Goal: Check status: Check status

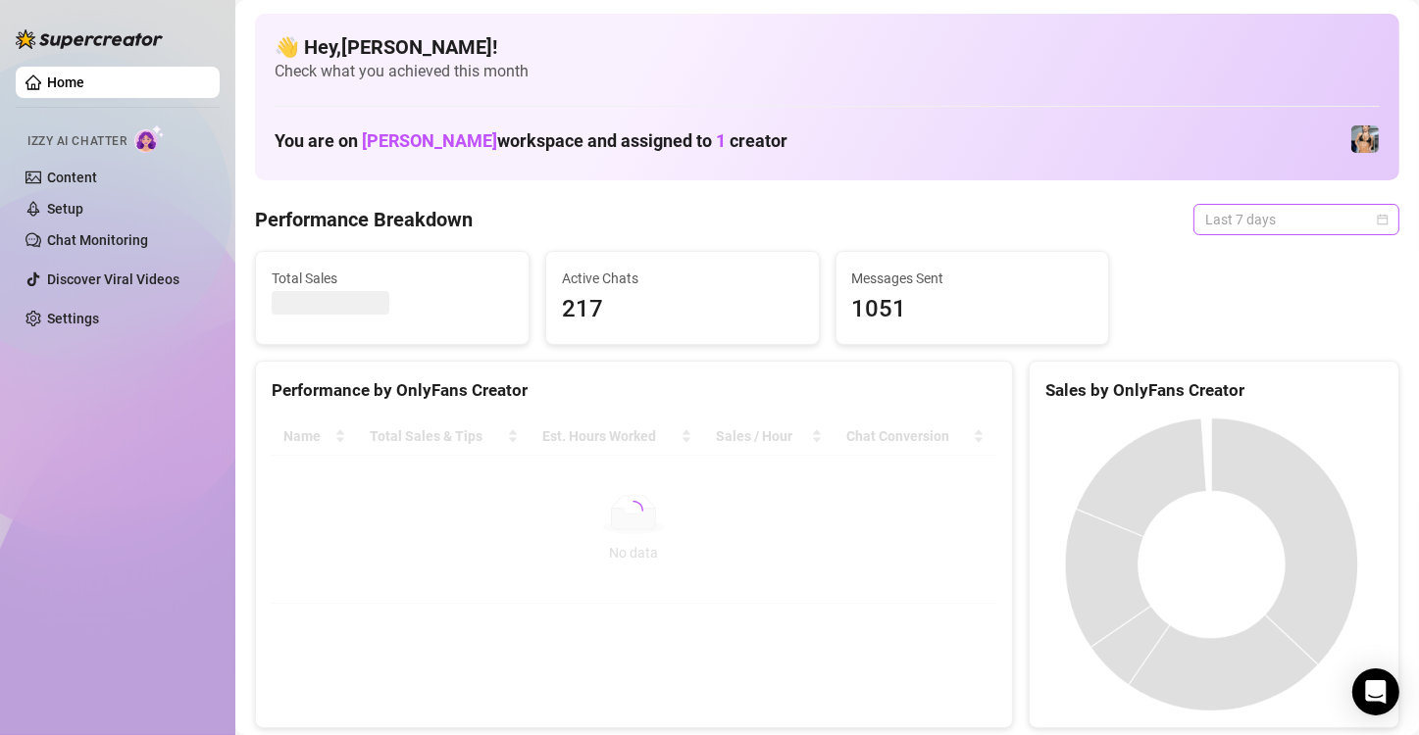
click at [1238, 224] on span "Last 7 days" at bounding box center [1296, 219] width 182 height 29
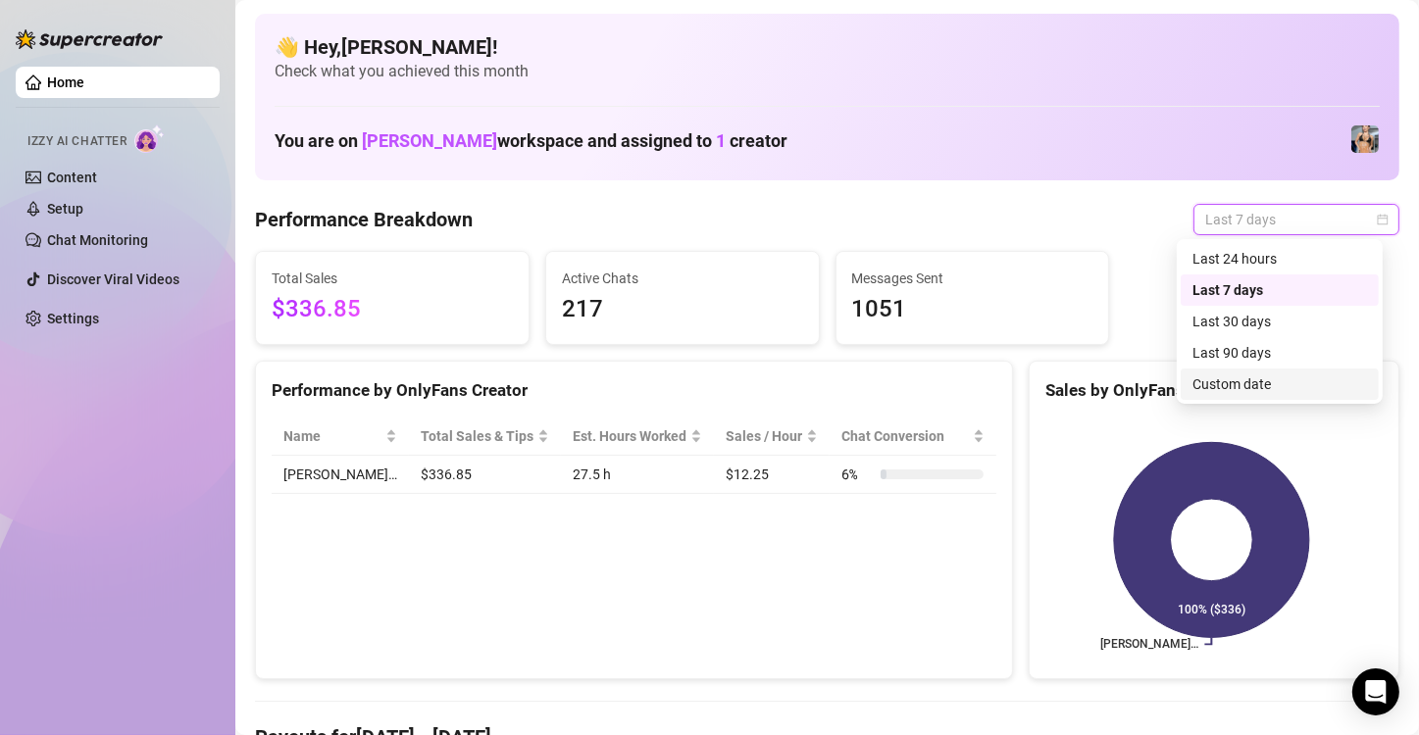
click at [1245, 383] on div "Custom date" at bounding box center [1279, 385] width 175 height 22
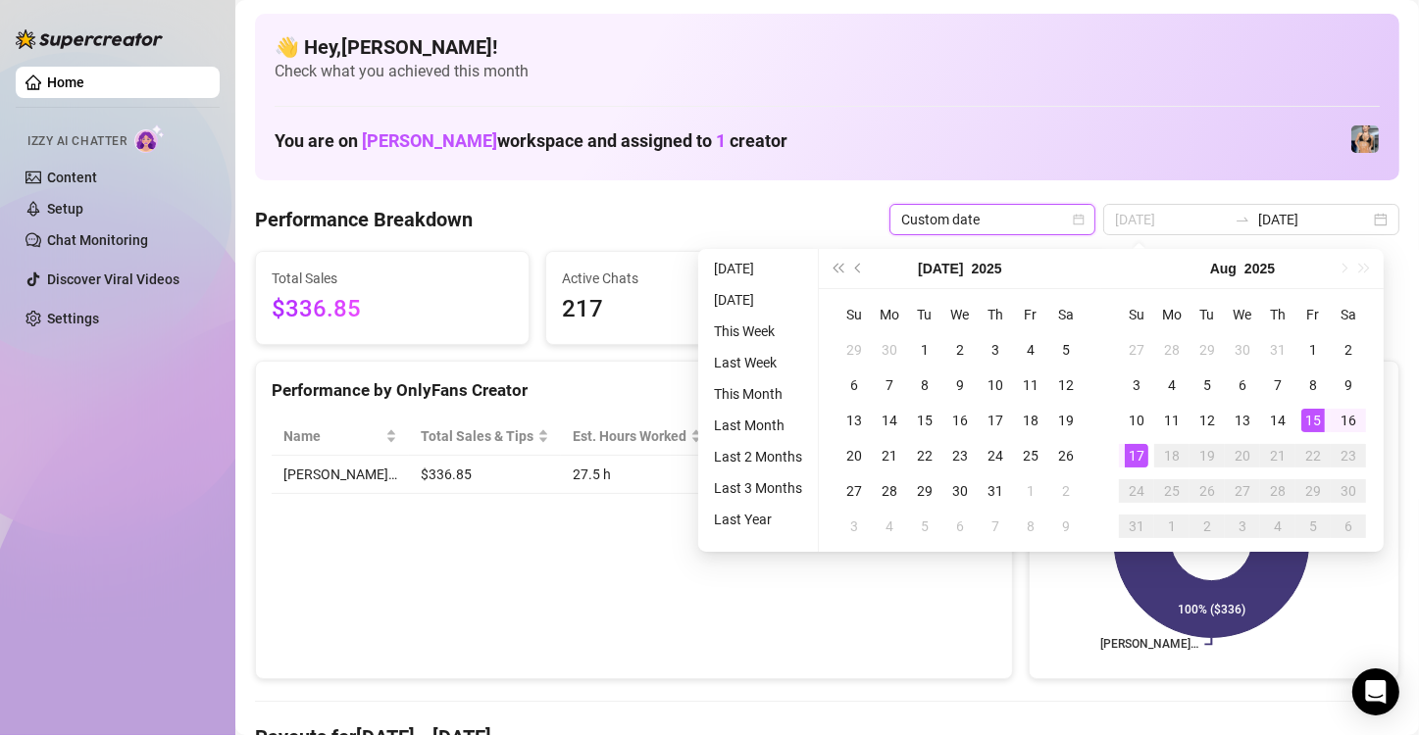
click at [1313, 430] on div "15" at bounding box center [1313, 421] width 24 height 24
click at [1136, 458] on div "17" at bounding box center [1137, 456] width 24 height 24
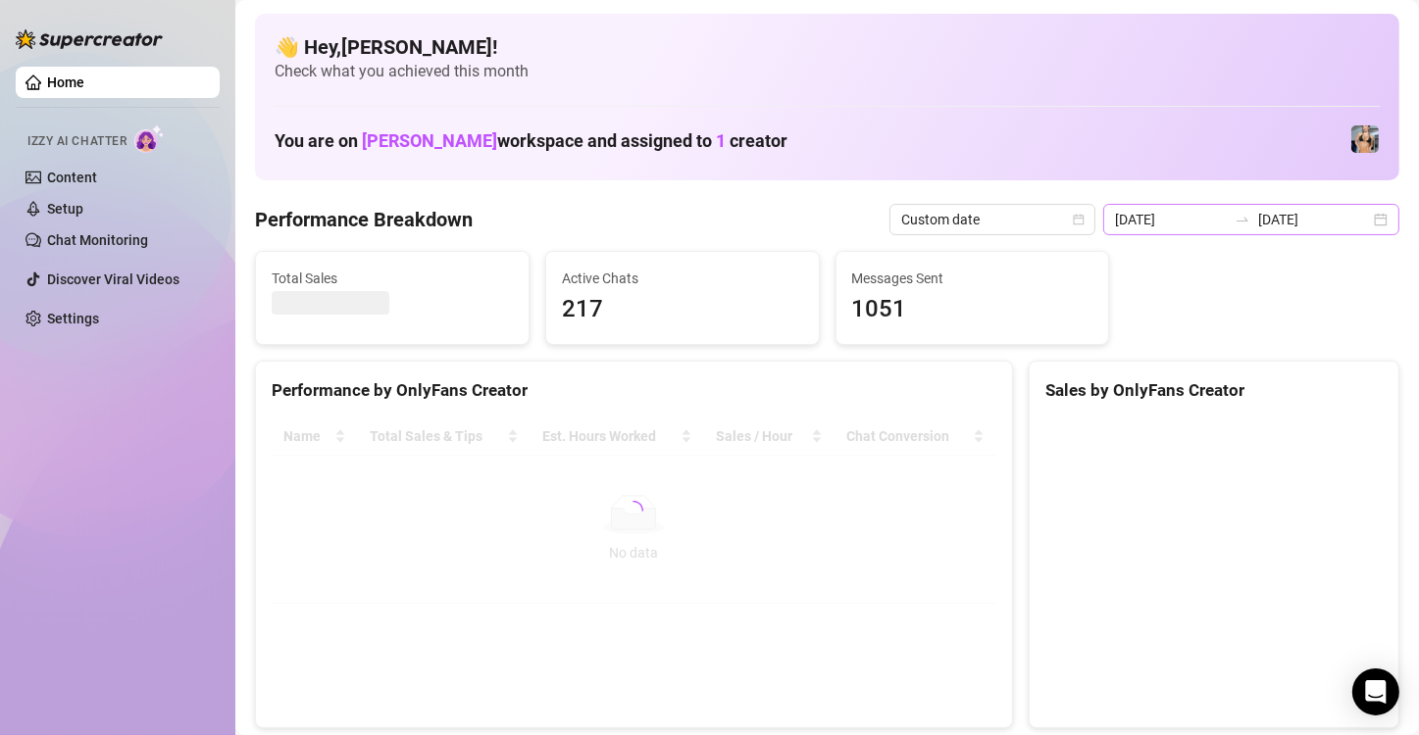
click at [1355, 224] on div "[DATE] [DATE]" at bounding box center [1251, 219] width 296 height 31
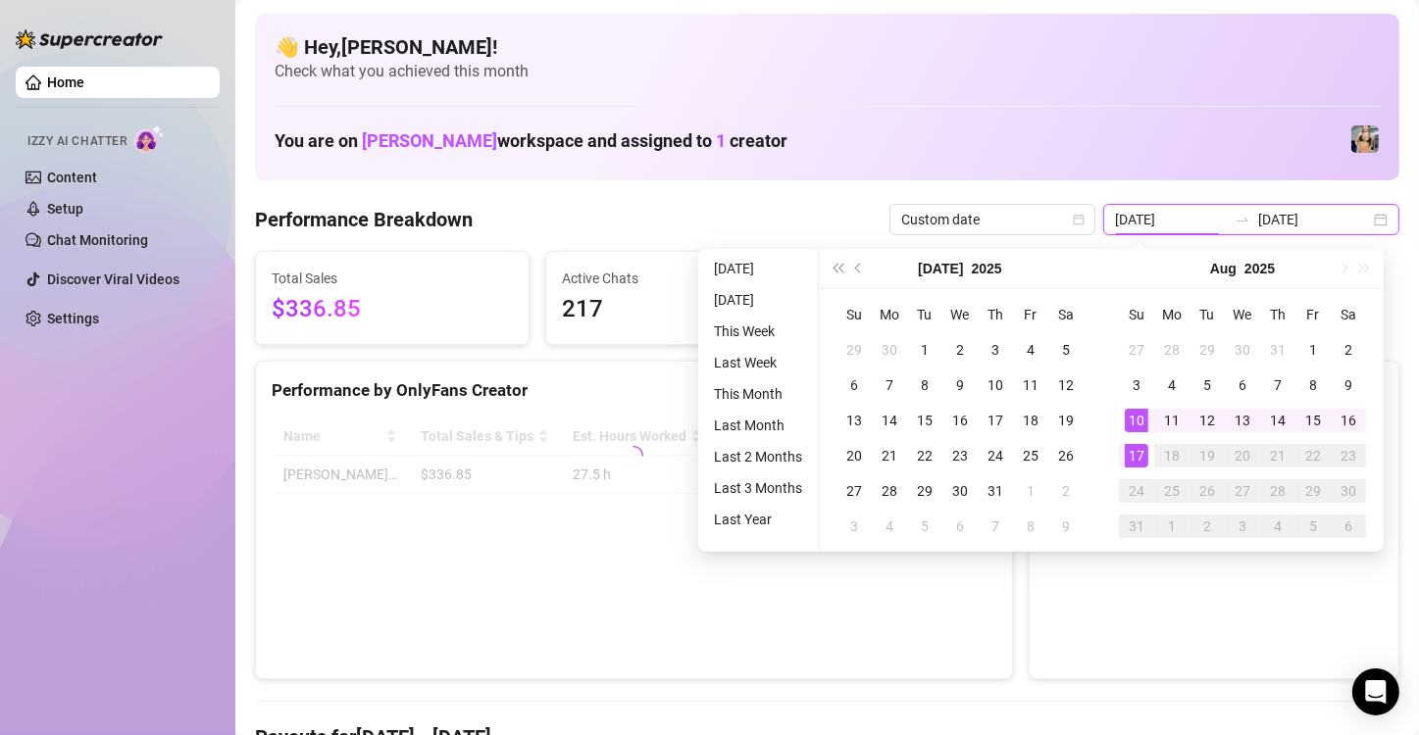
click at [1360, 224] on div "[DATE] [DATE]" at bounding box center [1251, 219] width 296 height 31
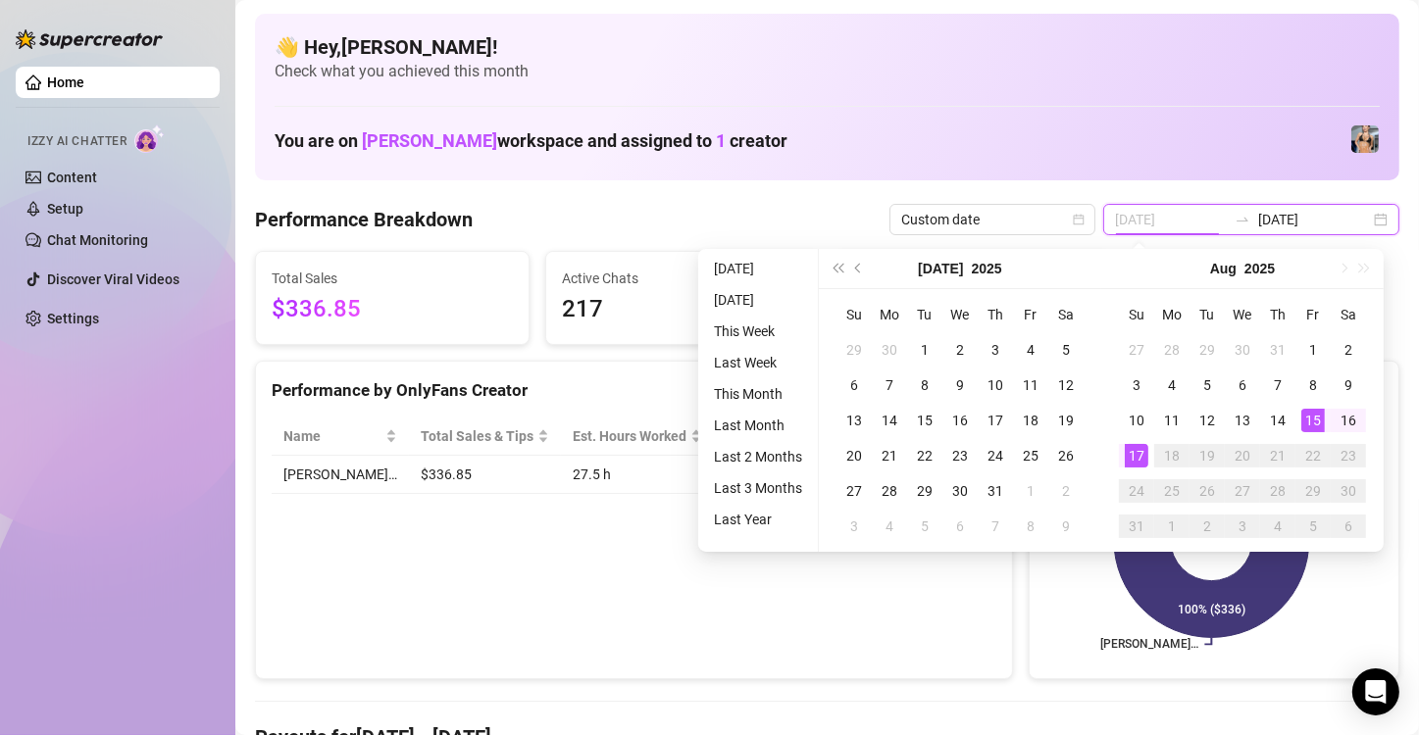
type input "[DATE]"
click at [1313, 413] on div "15" at bounding box center [1313, 421] width 24 height 24
type input "[DATE]"
click at [1144, 457] on div "17" at bounding box center [1137, 456] width 24 height 24
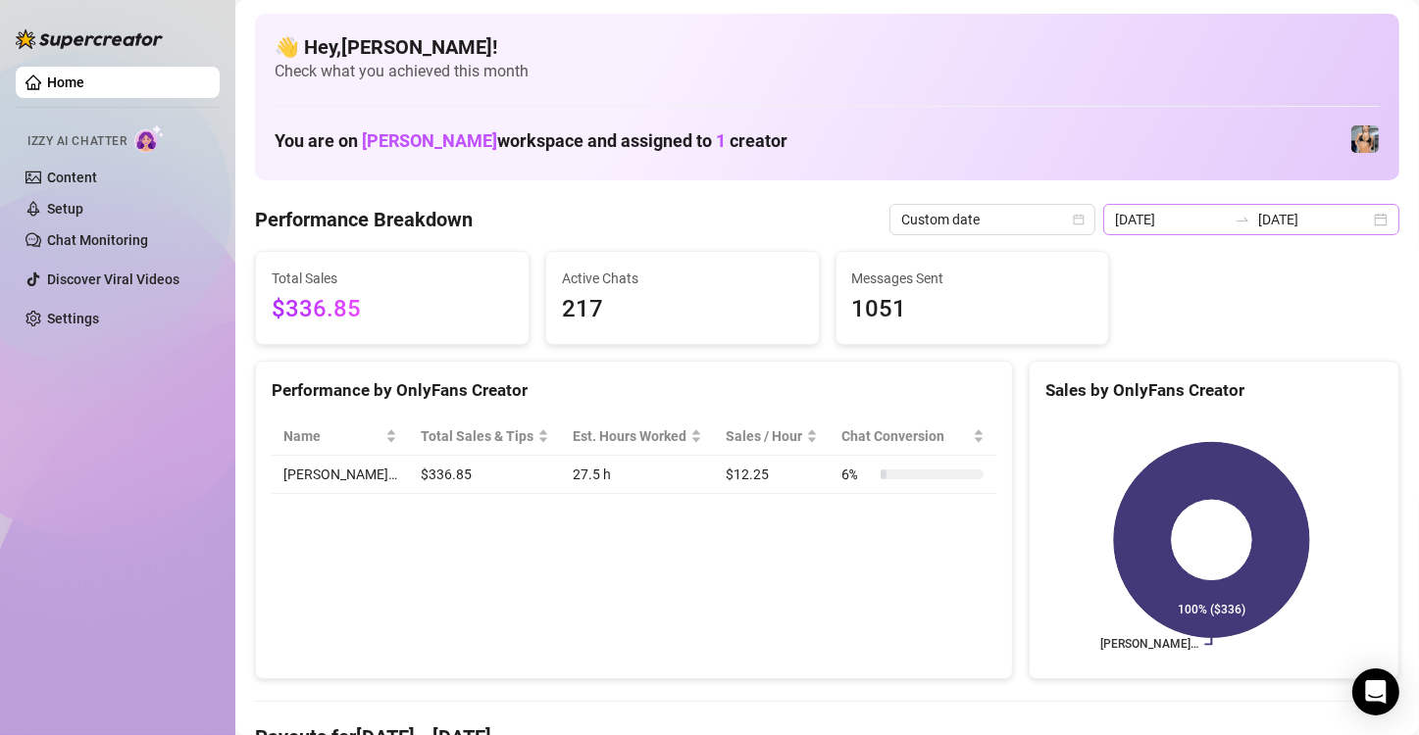
click at [1360, 221] on div "[DATE] [DATE]" at bounding box center [1251, 219] width 296 height 31
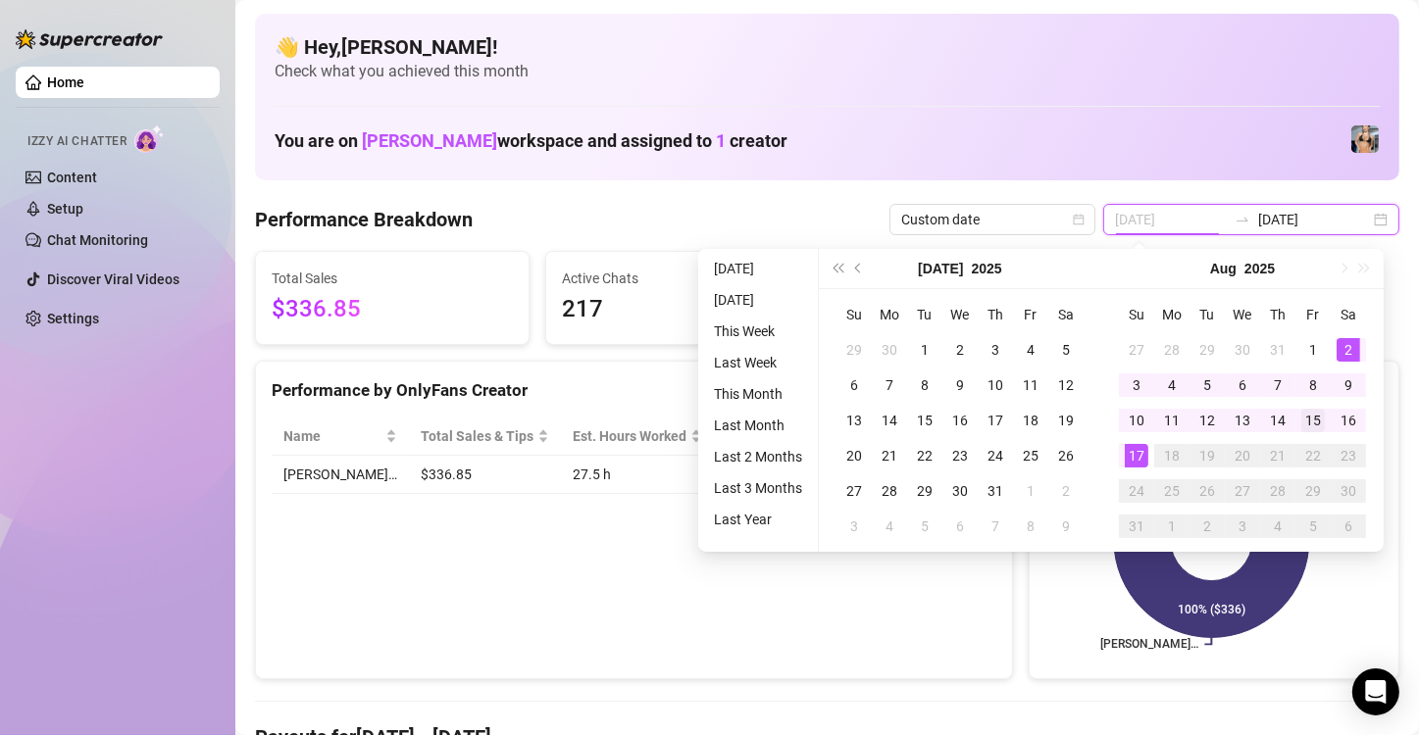
type input "[DATE]"
click at [1309, 431] on td "15" at bounding box center [1312, 420] width 35 height 35
type input "[DATE]"
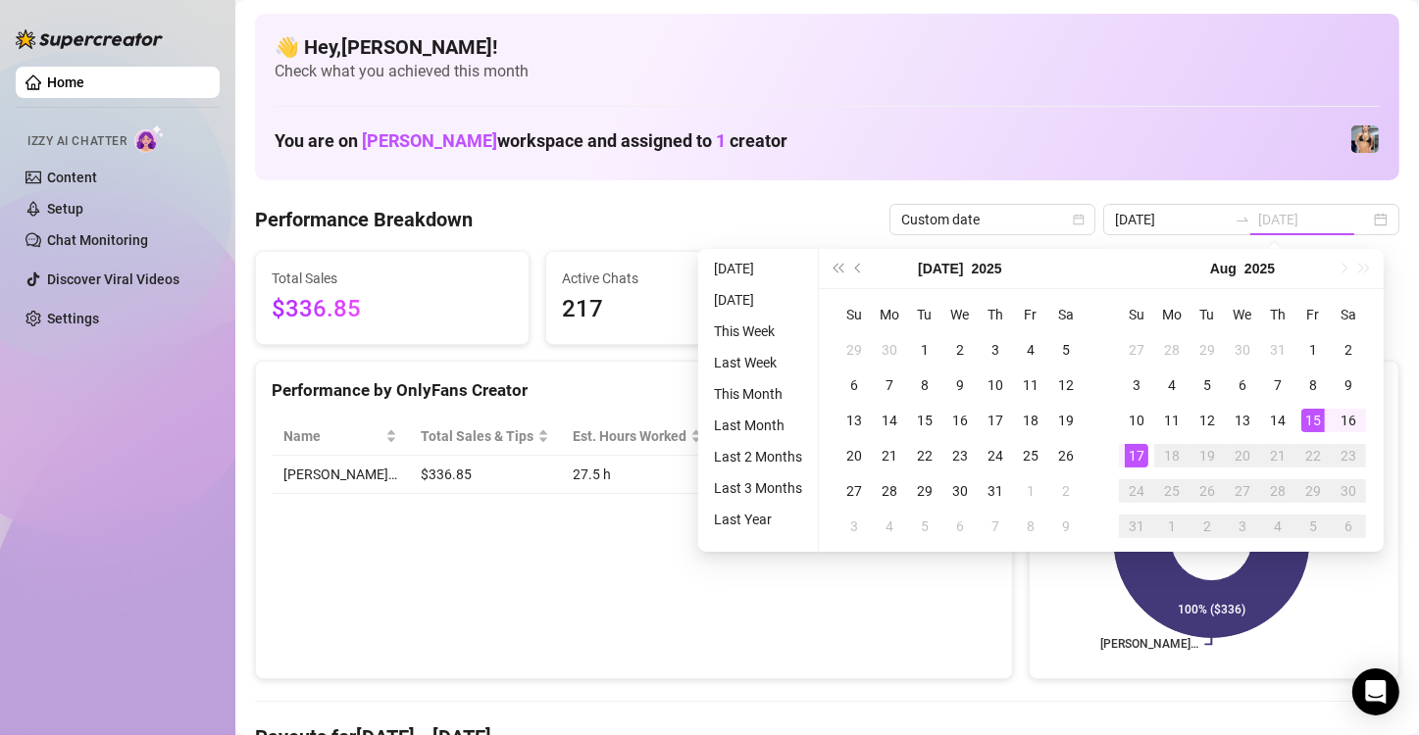
click at [1136, 457] on div "17" at bounding box center [1137, 456] width 24 height 24
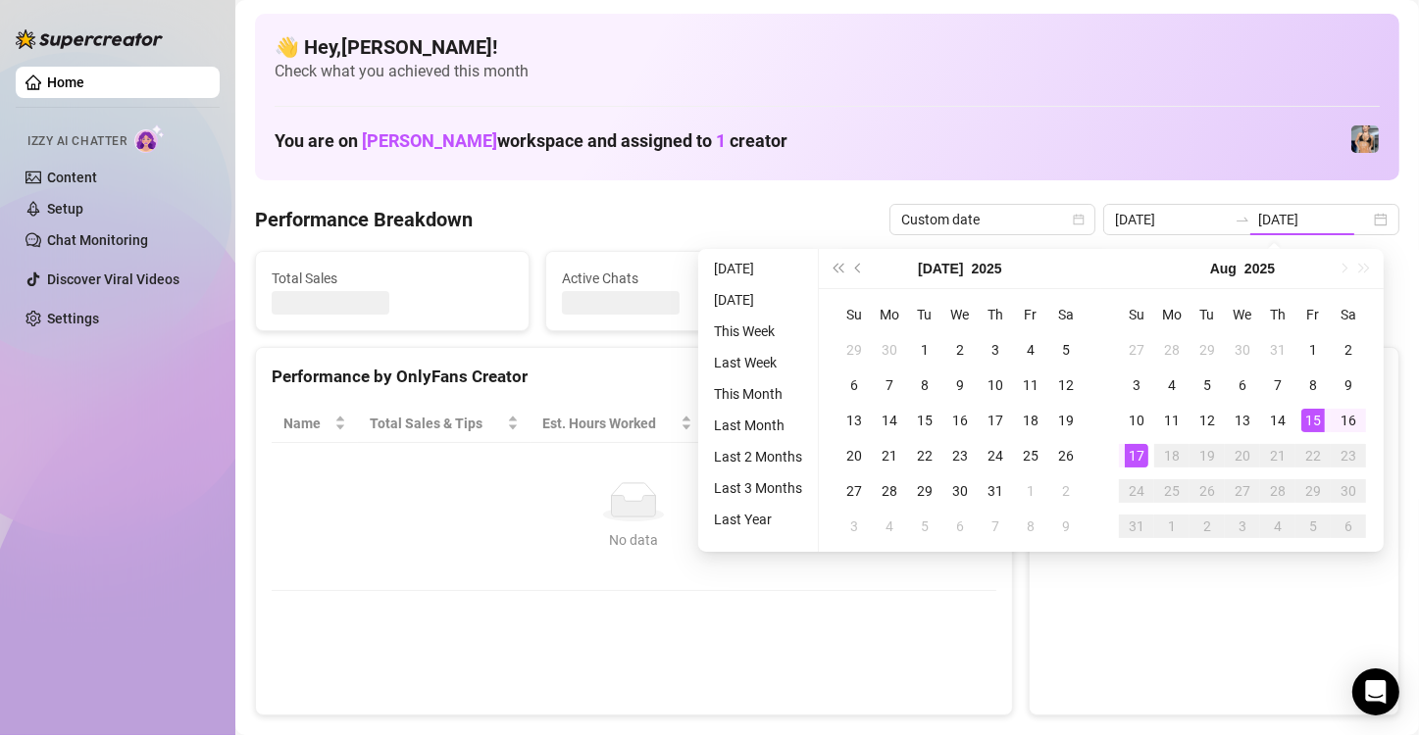
type input "[DATE]"
